Goal: Task Accomplishment & Management: Use online tool/utility

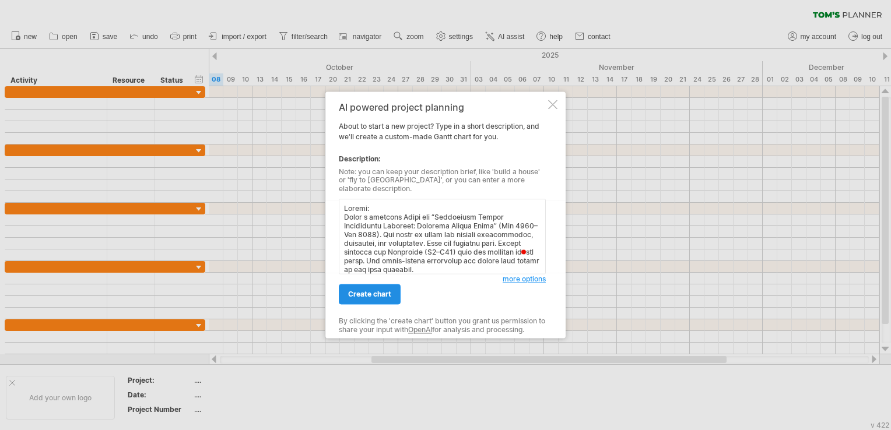
type textarea "Loremi: Dolor s ametcons Adipi eli “Seddoeiusm Tempor Incididuntu Laboreet: Dol…"
click at [368, 296] on link "create chart" at bounding box center [370, 294] width 62 height 20
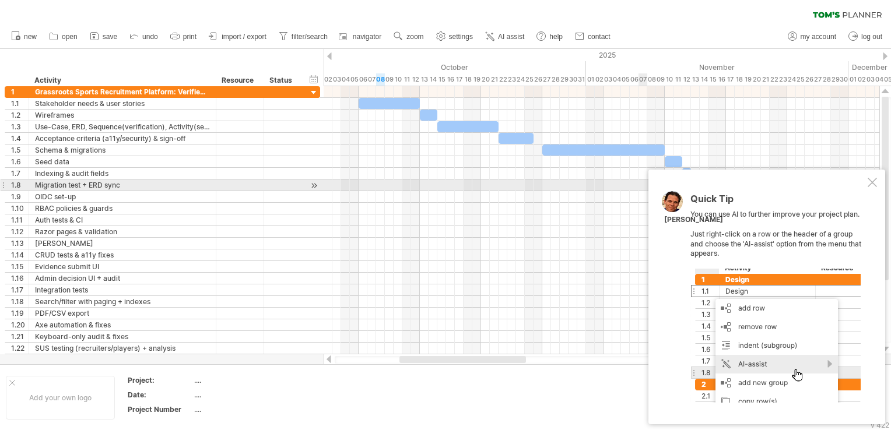
click at [872, 183] on div at bounding box center [871, 182] width 9 height 9
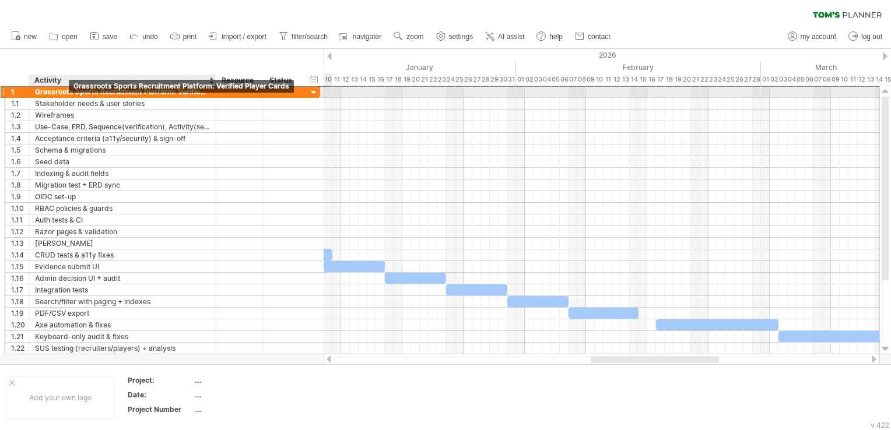
click at [68, 92] on div "Grassroots Sports Recruitment Platform: Verified Player Cards" at bounding box center [122, 91] width 175 height 11
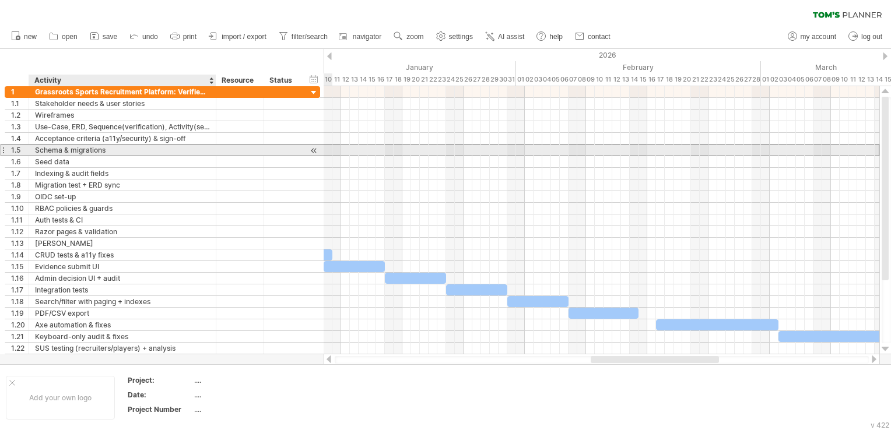
click at [73, 152] on div "Schema & migrations" at bounding box center [122, 150] width 175 height 11
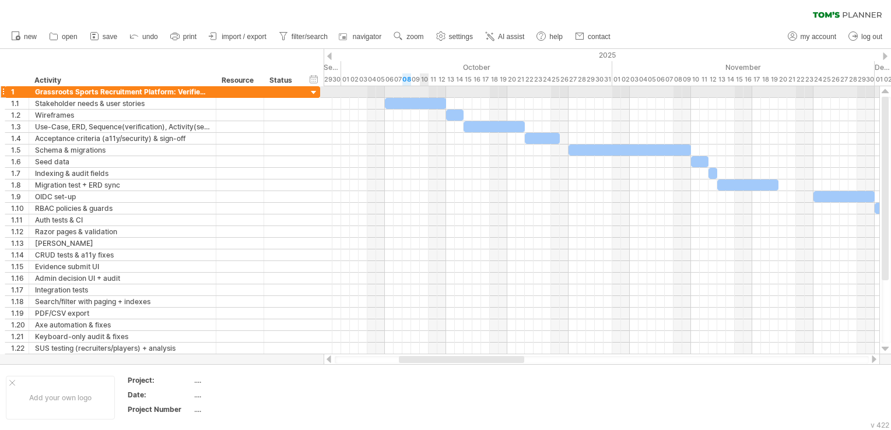
click at [426, 87] on div at bounding box center [600, 92] width 555 height 12
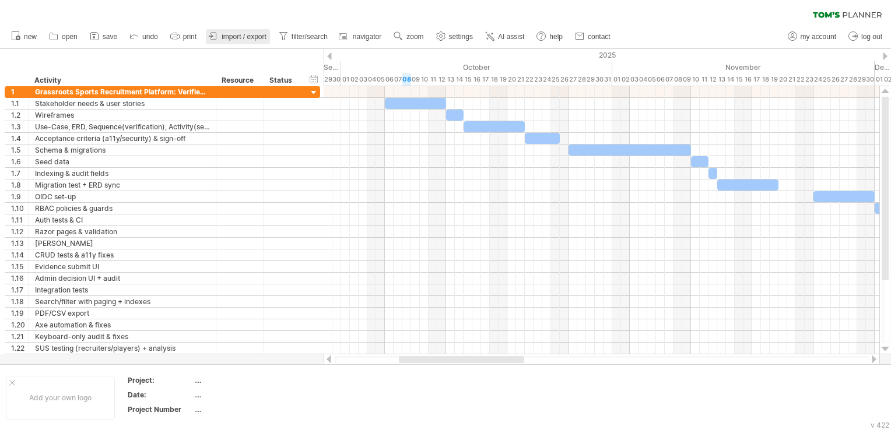
click at [259, 34] on span "import / export" at bounding box center [243, 37] width 45 height 8
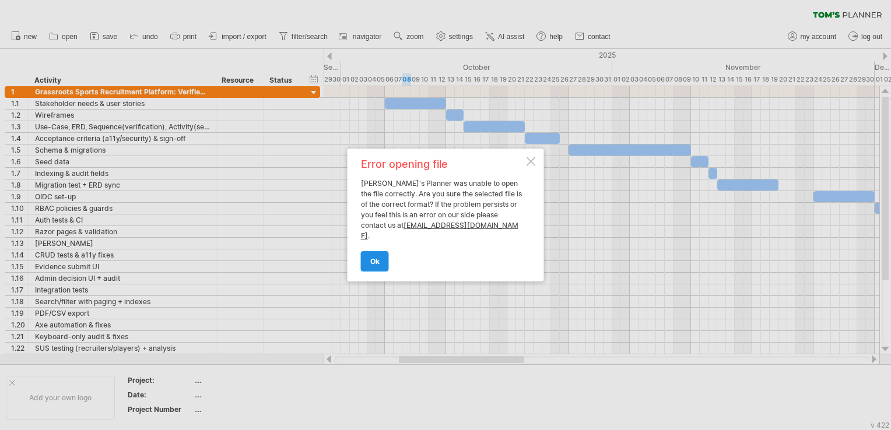
click at [377, 251] on link "ok" at bounding box center [375, 261] width 28 height 20
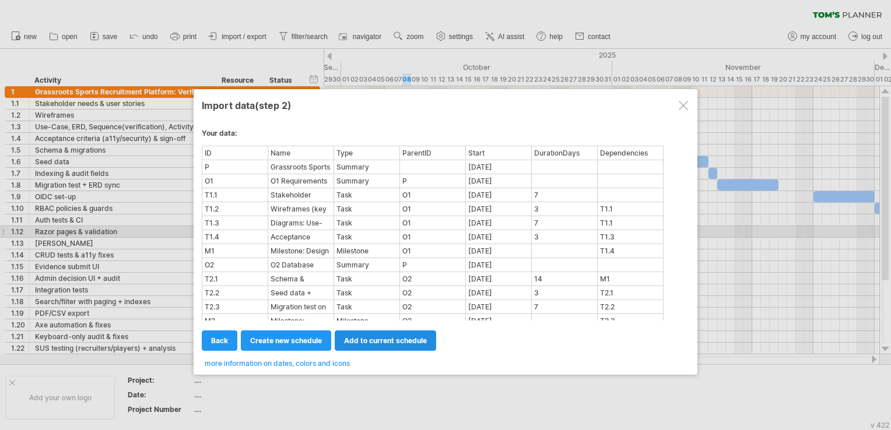
click at [358, 346] on link "add to current schedule" at bounding box center [385, 340] width 101 height 20
select select "********"
select select "*********"
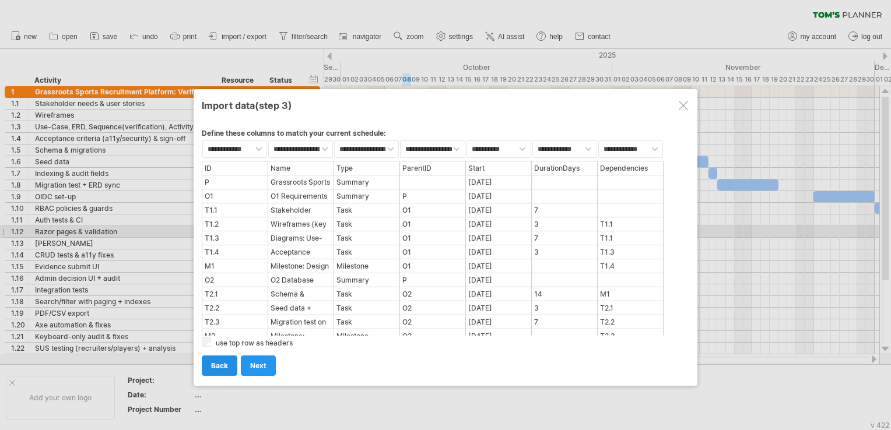
click at [224, 366] on span "back" at bounding box center [219, 365] width 17 height 9
click at [217, 363] on span "back" at bounding box center [219, 365] width 17 height 9
click at [221, 371] on link "back" at bounding box center [220, 366] width 36 height 20
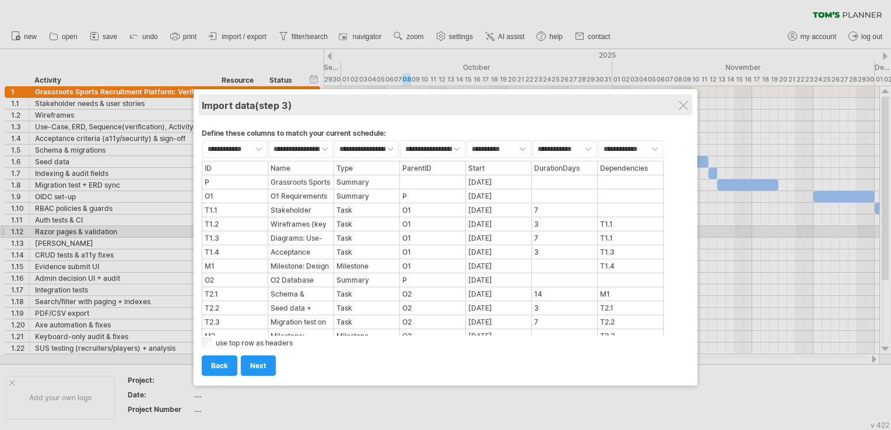
click at [674, 105] on div "Import data (step 3)" at bounding box center [445, 104] width 487 height 21
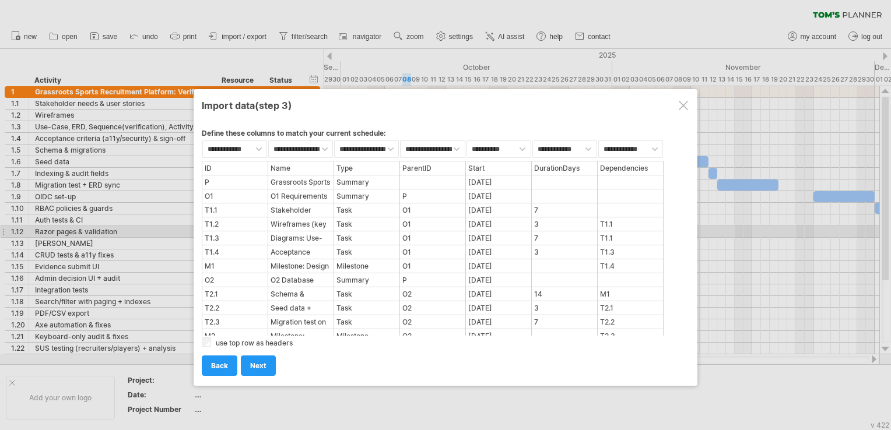
click at [679, 105] on div at bounding box center [682, 105] width 9 height 9
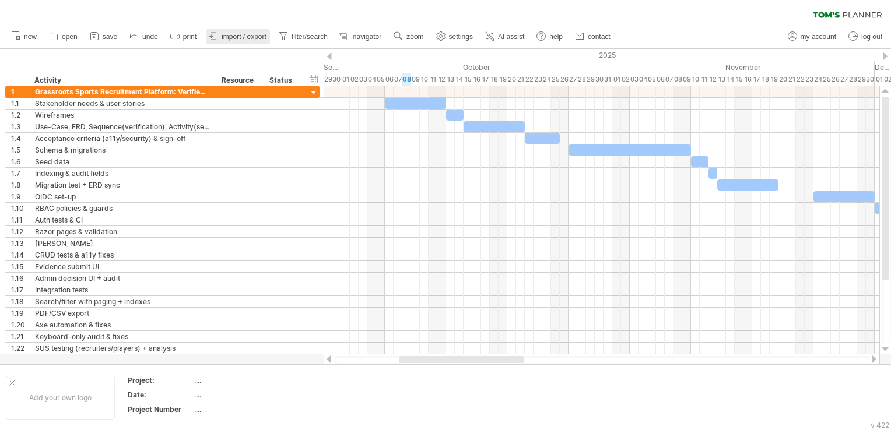
click at [228, 38] on span "import / export" at bounding box center [243, 37] width 45 height 8
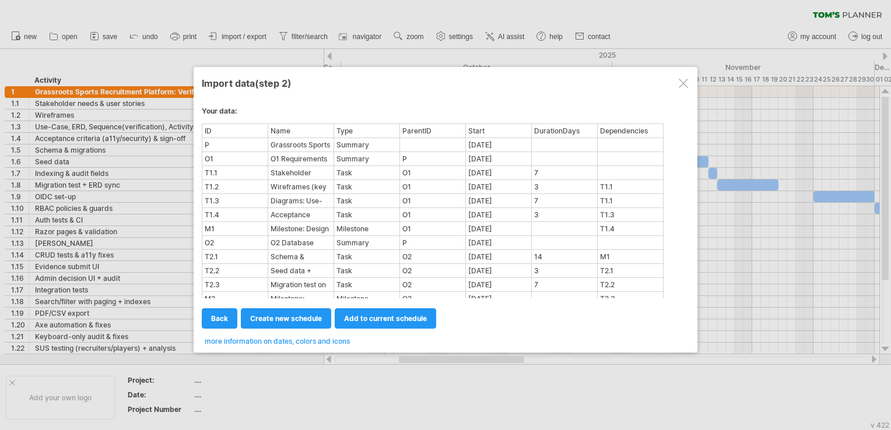
click at [351, 227] on div "Milestone" at bounding box center [367, 229] width 64 height 12
click at [280, 321] on span "create new schedule" at bounding box center [286, 318] width 72 height 9
select select "***"
select select "*********"
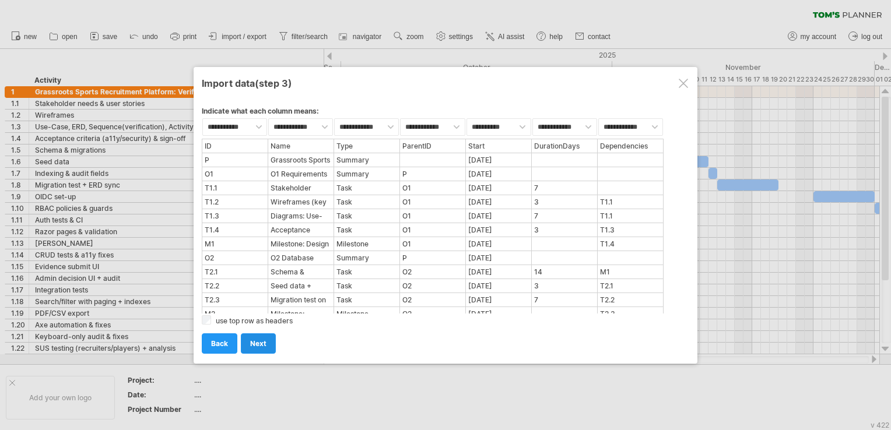
click at [254, 346] on span "next" at bounding box center [258, 343] width 16 height 9
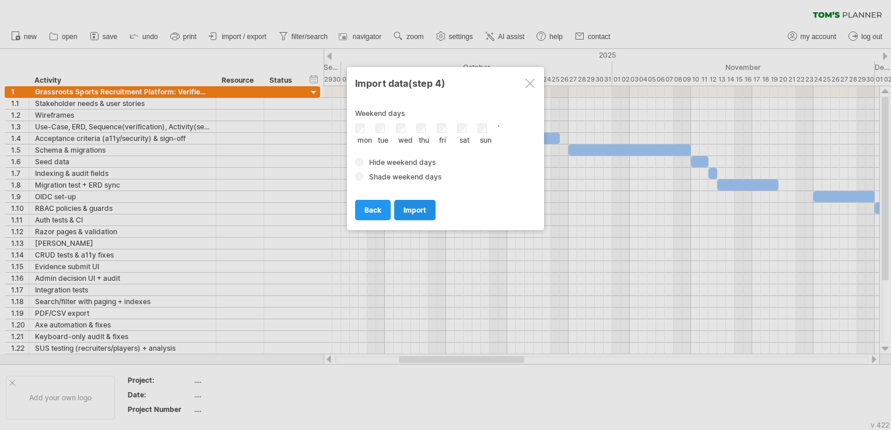
click at [408, 206] on span "import" at bounding box center [414, 210] width 23 height 9
